Goal: Find contact information: Obtain details needed to contact an individual or organization

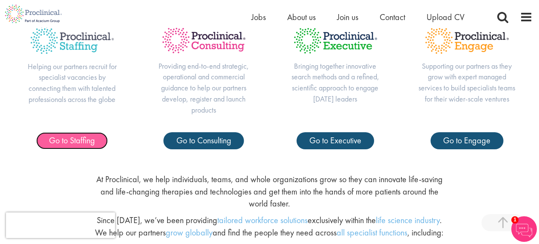
click at [64, 139] on span "Go to Staffing" at bounding box center [72, 140] width 46 height 11
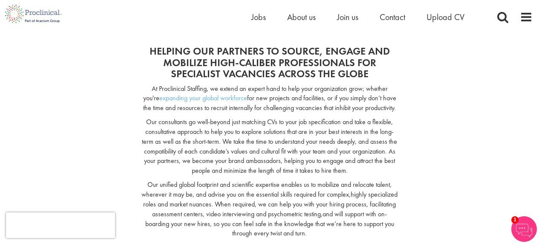
scroll to position [49, 0]
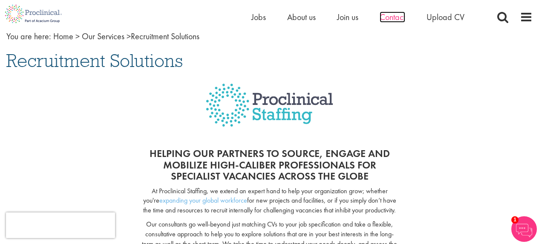
click at [392, 18] on span "Contact" at bounding box center [392, 16] width 26 height 11
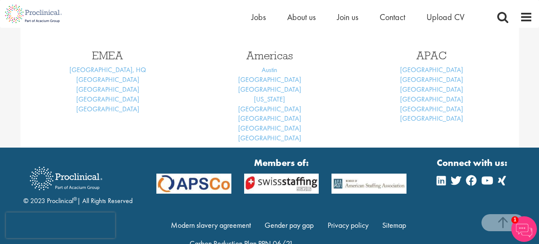
scroll to position [398, 0]
click at [108, 80] on link "[GEOGRAPHIC_DATA]" at bounding box center [107, 79] width 63 height 9
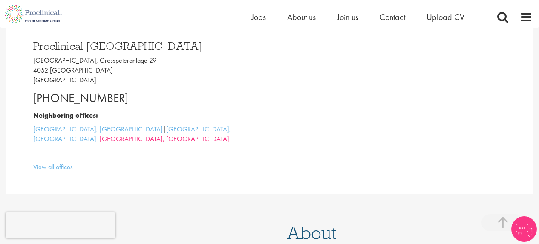
scroll to position [232, 0]
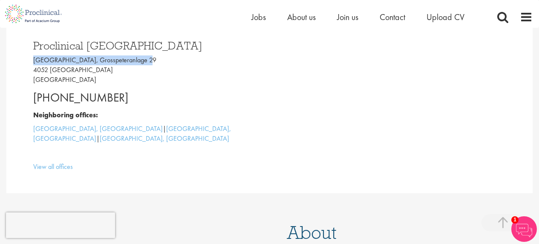
drag, startPoint x: 33, startPoint y: 60, endPoint x: 140, endPoint y: 61, distance: 106.9
click at [140, 61] on p "Grosspeter Tower, Grosspeteranlage 29 4052 Basel Switzerland" at bounding box center [148, 69] width 230 height 29
copy p "Grosspeter Tower, Grosspeteranlage 29"
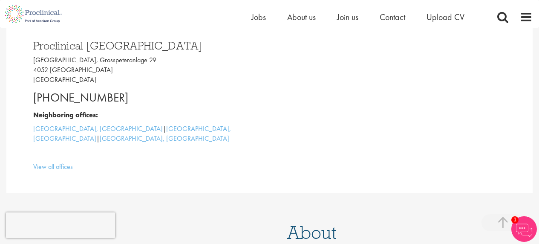
click at [191, 99] on p "+41 61 508 7070" at bounding box center [148, 97] width 230 height 17
drag, startPoint x: 118, startPoint y: 98, endPoint x: 35, endPoint y: 101, distance: 83.1
click at [33, 101] on p "+41 61 508 7070" at bounding box center [148, 97] width 230 height 17
copy p "+41 61 508 7070"
